Goal: Book appointment/travel/reservation

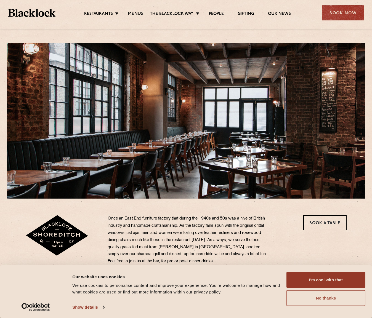
click at [321, 299] on button "No thanks" at bounding box center [325, 298] width 79 height 16
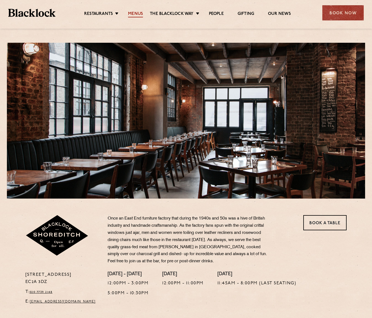
click at [132, 14] on link "Menus" at bounding box center [135, 14] width 15 height 6
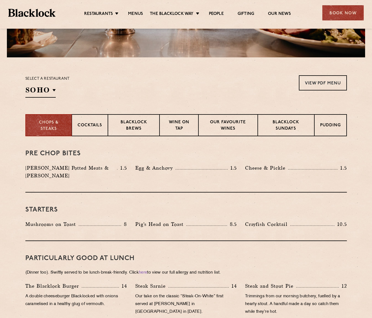
scroll to position [129, 0]
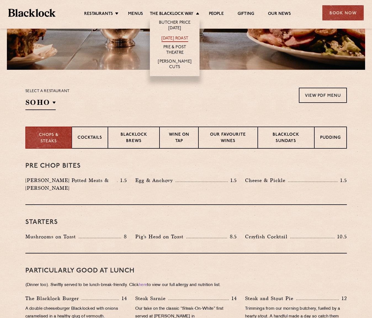
click at [177, 38] on link "[DATE] Roast" at bounding box center [174, 39] width 27 height 6
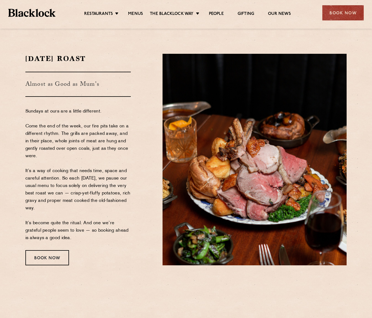
click at [218, 11] on ul "Restaurants [GEOGRAPHIC_DATA] [GEOGRAPHIC_DATA] [GEOGRAPHIC_DATA] [GEOGRAPHIC_D…" at bounding box center [187, 13] width 264 height 9
click at [217, 15] on link "People" at bounding box center [216, 14] width 15 height 6
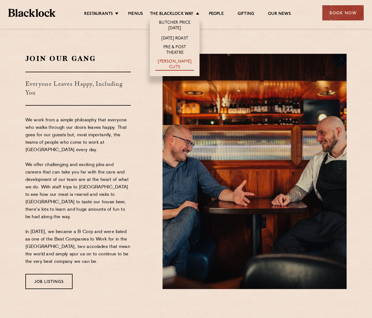
click at [184, 64] on link "[PERSON_NAME] Cuts" at bounding box center [174, 65] width 39 height 12
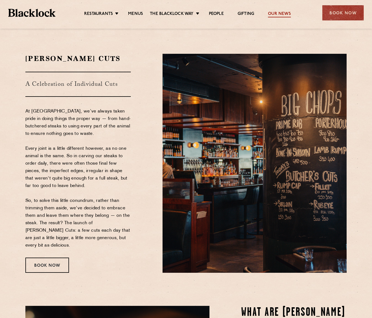
click at [281, 16] on link "Our News" at bounding box center [279, 14] width 23 height 6
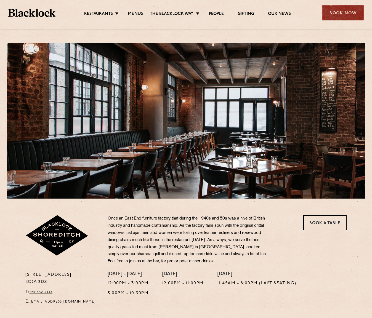
click at [346, 15] on div "Book Now" at bounding box center [342, 12] width 41 height 15
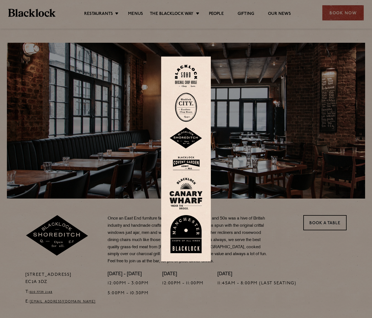
click at [187, 137] on img at bounding box center [185, 138] width 33 height 22
